Goal: Task Accomplishment & Management: Complete application form

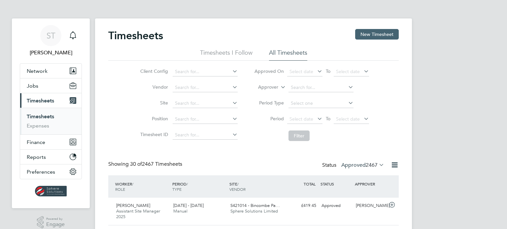
click at [378, 39] on button "New Timesheet" at bounding box center [377, 34] width 44 height 11
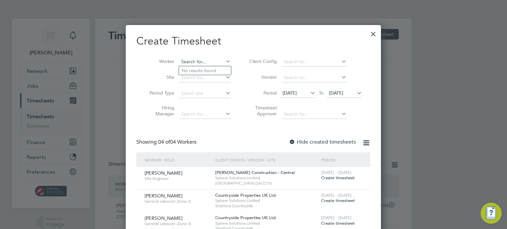
click at [197, 61] on input at bounding box center [205, 61] width 52 height 9
click at [204, 68] on li "Jonathan Adebisi" at bounding box center [208, 70] width 59 height 9
type input "Jonathan Adebisi"
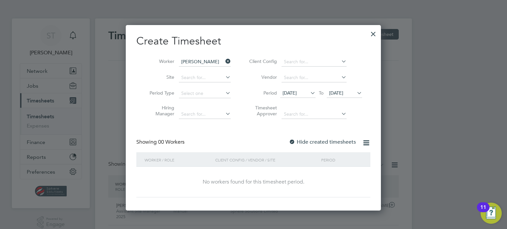
click at [355, 95] on icon at bounding box center [355, 92] width 0 height 9
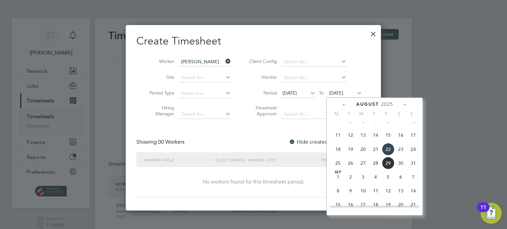
click at [410, 170] on span "31" at bounding box center [413, 163] width 13 height 13
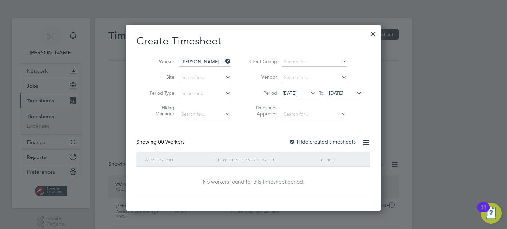
click at [372, 34] on div at bounding box center [373, 32] width 12 height 12
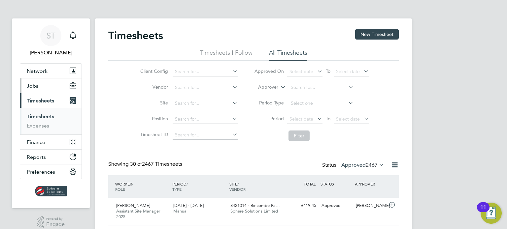
click at [39, 86] on button "Jobs" at bounding box center [50, 86] width 61 height 15
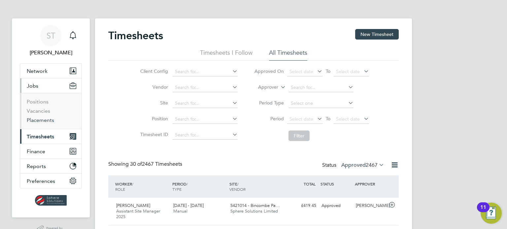
click at [39, 122] on link "Placements" at bounding box center [40, 120] width 27 height 6
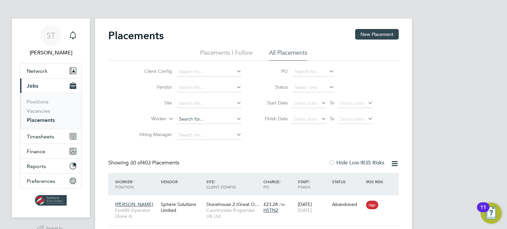
click at [187, 118] on input at bounding box center [208, 119] width 65 height 9
drag, startPoint x: 186, startPoint y: 128, endPoint x: 191, endPoint y: 128, distance: 5.3
click at [187, 128] on li "Jonathan Adeb isi" at bounding box center [208, 128] width 65 height 9
type input "Jonathan Adebisi"
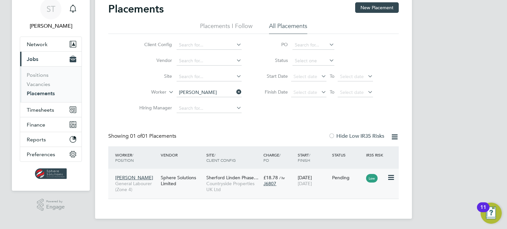
click at [265, 181] on span "J6807" at bounding box center [269, 184] width 13 height 6
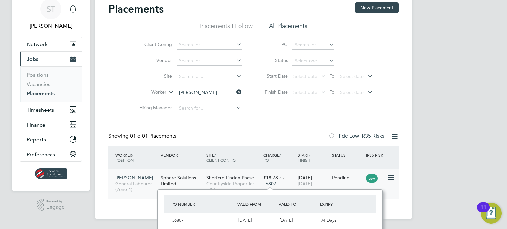
click at [394, 175] on icon at bounding box center [390, 178] width 7 height 8
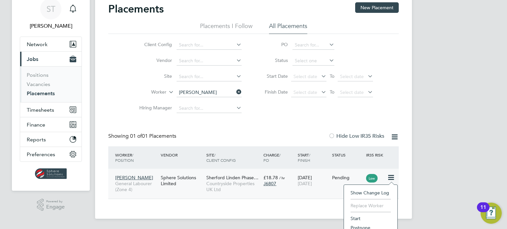
click at [359, 215] on li "Start" at bounding box center [370, 218] width 47 height 9
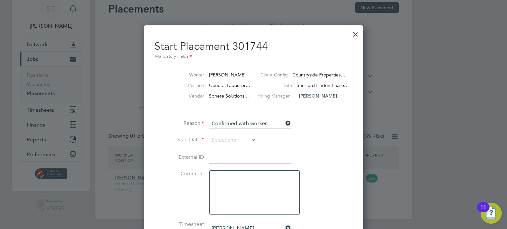
click at [284, 124] on icon at bounding box center [284, 123] width 0 height 9
click at [242, 126] on input at bounding box center [249, 124] width 81 height 10
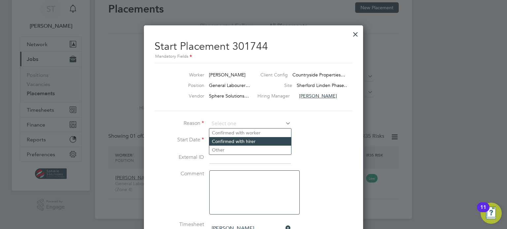
click at [239, 142] on li "Confirmed with hirer" at bounding box center [250, 141] width 82 height 9
type input "Confirmed with hirer"
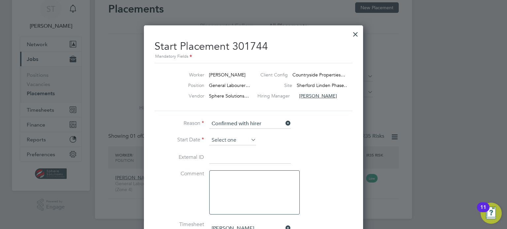
click at [233, 139] on input at bounding box center [232, 141] width 47 height 10
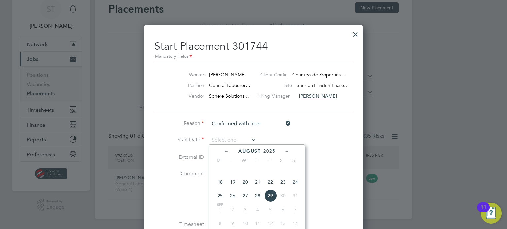
click at [284, 124] on icon at bounding box center [284, 123] width 0 height 9
click at [358, 36] on div at bounding box center [355, 33] width 12 height 12
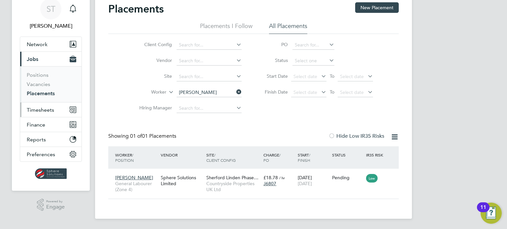
click at [39, 108] on span "Timesheets" at bounding box center [40, 110] width 27 height 6
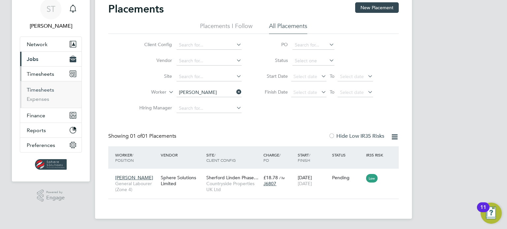
click at [45, 90] on link "Timesheets" at bounding box center [40, 90] width 27 height 6
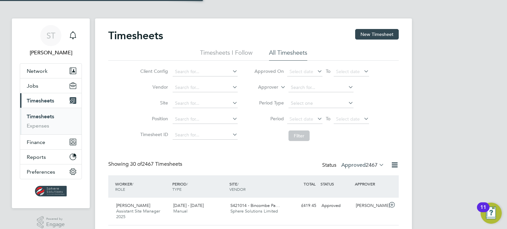
scroll to position [3, 3]
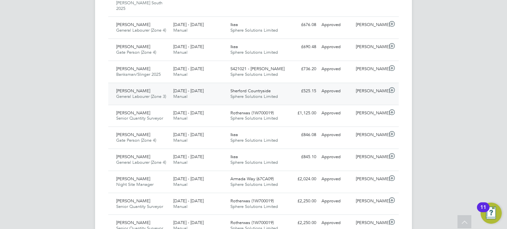
click at [236, 94] on span "Sphere Solutions Limited" at bounding box center [254, 97] width 48 height 6
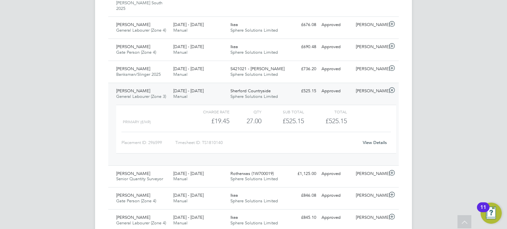
click at [368, 139] on div "View Details" at bounding box center [374, 143] width 32 height 11
click at [371, 140] on link "View Details" at bounding box center [375, 143] width 24 height 6
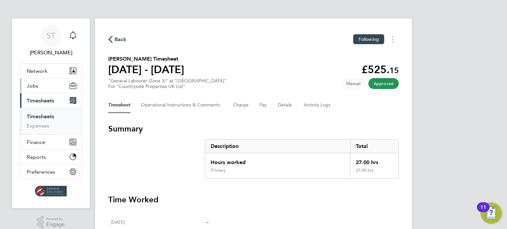
click at [38, 86] on span "Jobs" at bounding box center [33, 86] width 12 height 6
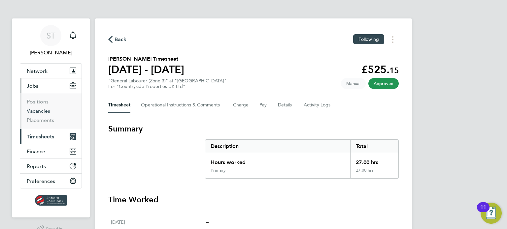
click at [34, 111] on link "Vacancies" at bounding box center [38, 111] width 23 height 6
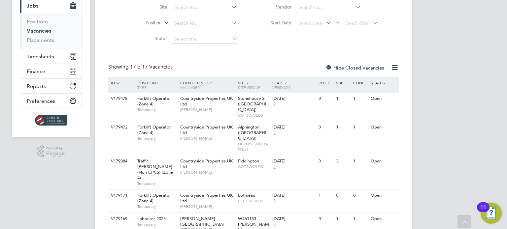
scroll to position [88, 0]
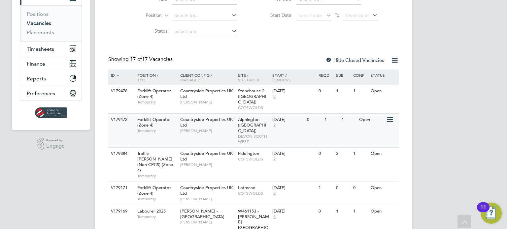
click at [247, 134] on span "DEVON SOUTH-WEST" at bounding box center [253, 139] width 31 height 10
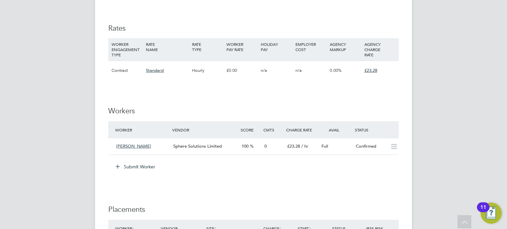
drag, startPoint x: 0, startPoint y: 0, endPoint x: 128, endPoint y: 167, distance: 210.1
click at [128, 167] on button "Submit Worker" at bounding box center [135, 167] width 49 height 11
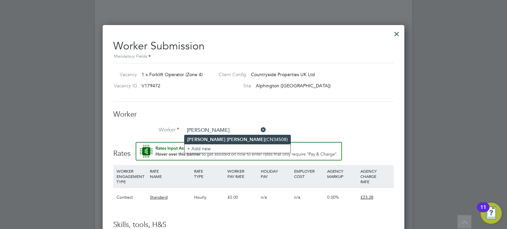
click at [212, 141] on li "[PERSON_NAME] (CN34508)" at bounding box center [237, 139] width 106 height 9
type input "[PERSON_NAME] (CN34508)"
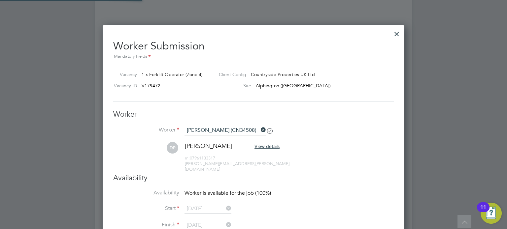
scroll to position [3, 3]
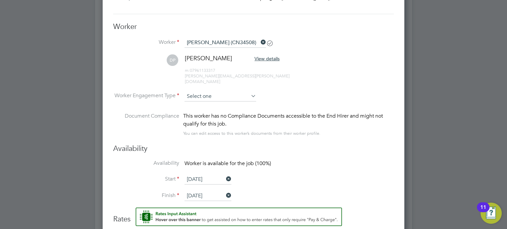
click at [200, 92] on input at bounding box center [220, 97] width 72 height 10
click at [220, 92] on input at bounding box center [220, 97] width 72 height 10
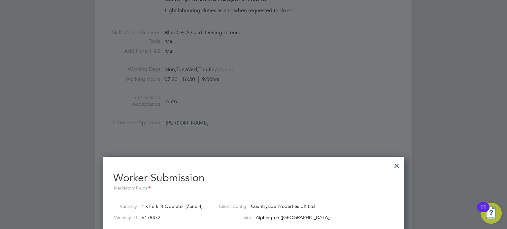
click at [397, 166] on div at bounding box center [397, 164] width 12 height 12
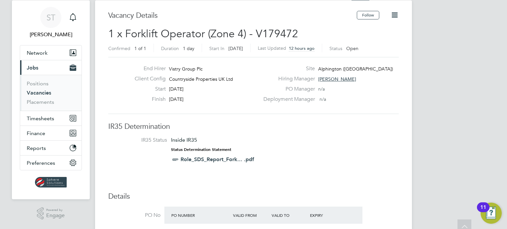
scroll to position [0, 0]
